Goal: Check status

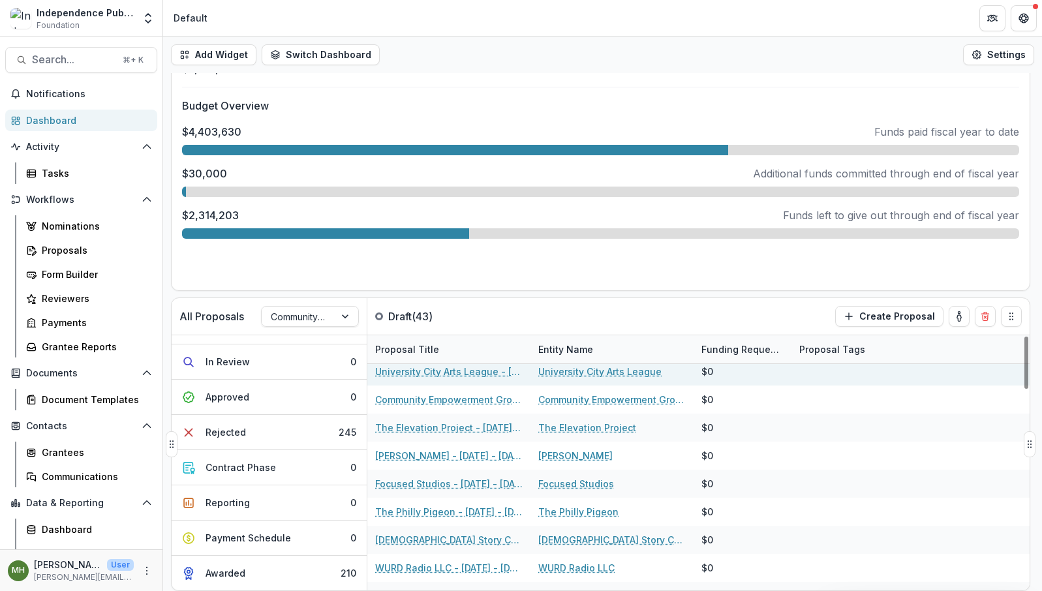
scroll to position [39, 0]
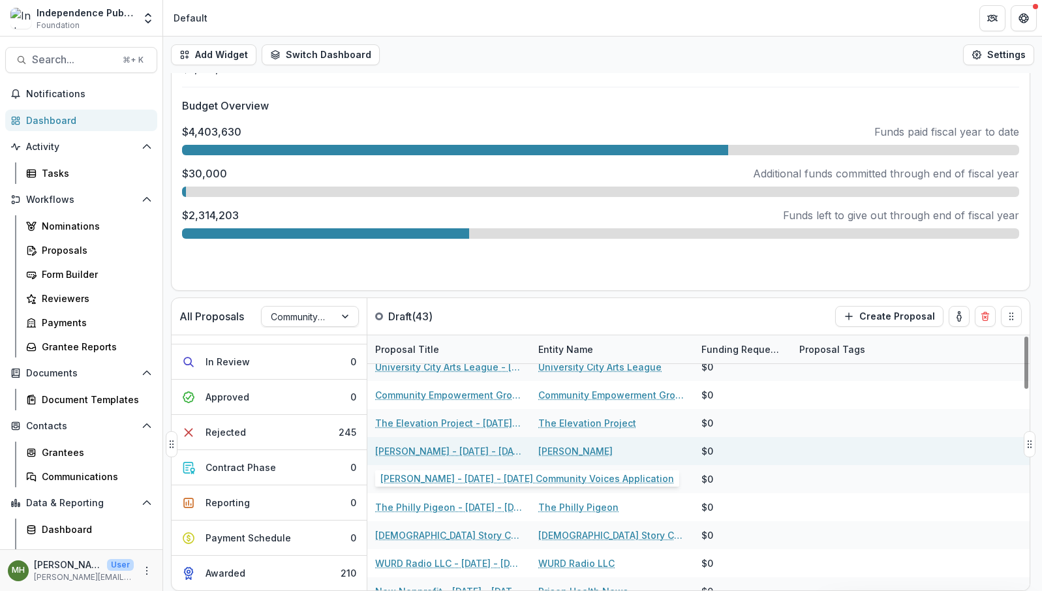
click at [455, 452] on link "[PERSON_NAME] - [DATE] - [DATE] Community Voices Application" at bounding box center [448, 451] width 147 height 14
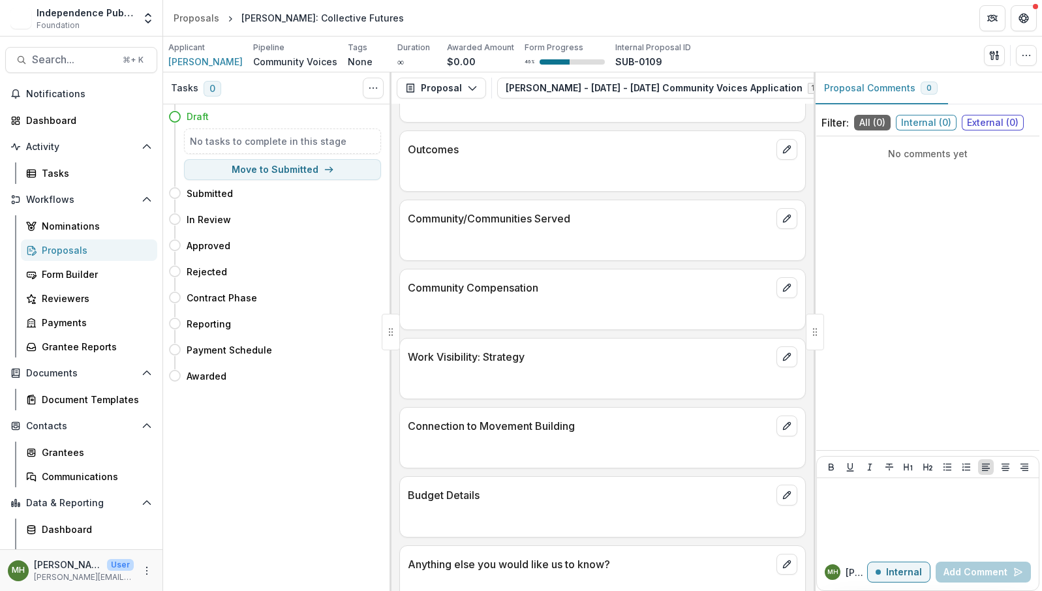
scroll to position [6634, 0]
